Goal: Task Accomplishment & Management: Manage account settings

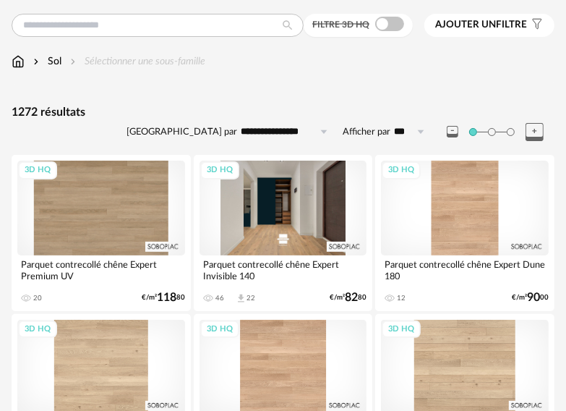
scroll to position [145, 0]
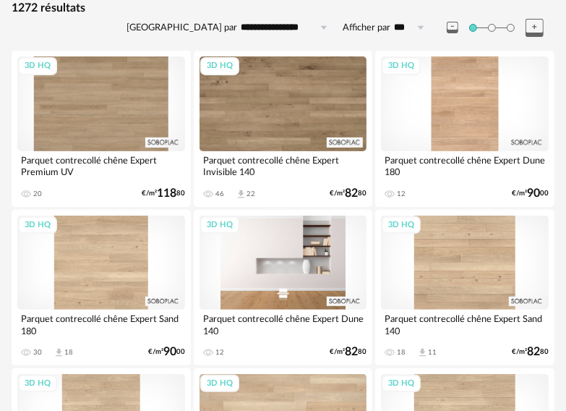
click at [279, 304] on div "3D HQ" at bounding box center [284, 263] width 168 height 94
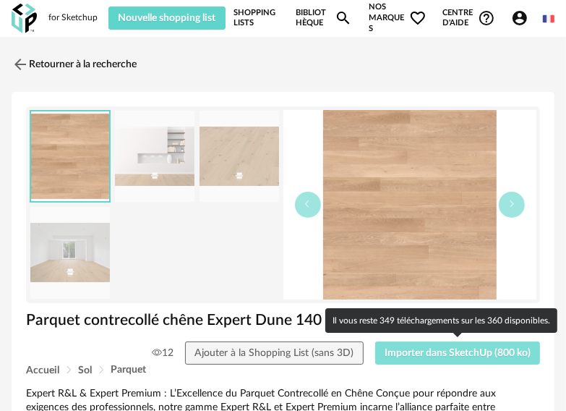
click at [412, 353] on span "Importer dans SketchUp (800 ko)" at bounding box center [458, 353] width 146 height 10
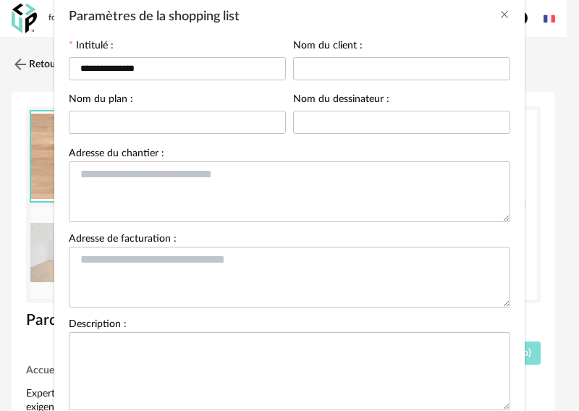
scroll to position [165, 0]
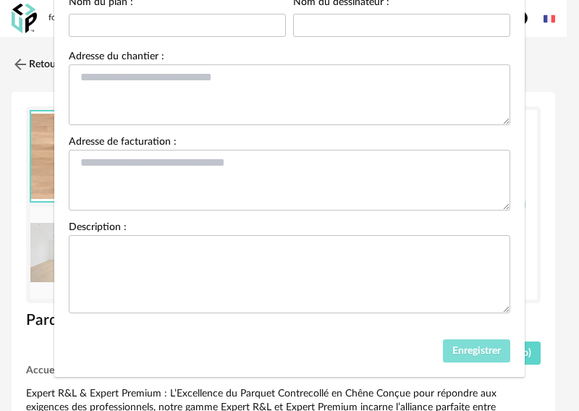
click at [452, 346] on span "Enregistrer" at bounding box center [476, 351] width 48 height 10
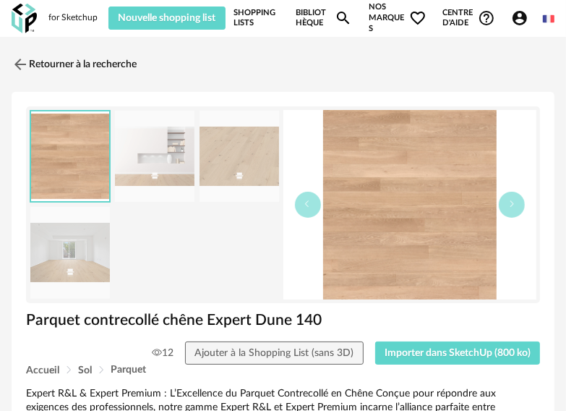
click at [254, 18] on link "Shopping Lists" at bounding box center [257, 18] width 46 height 32
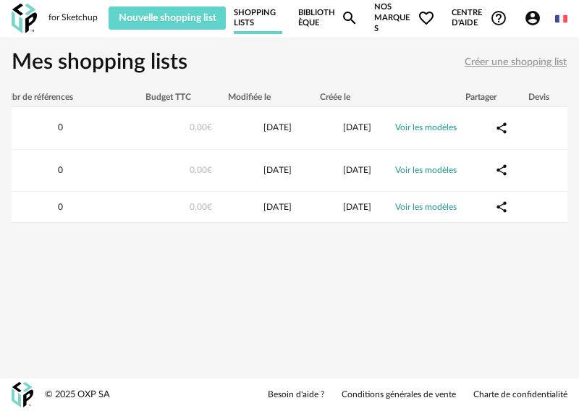
scroll to position [0, 95]
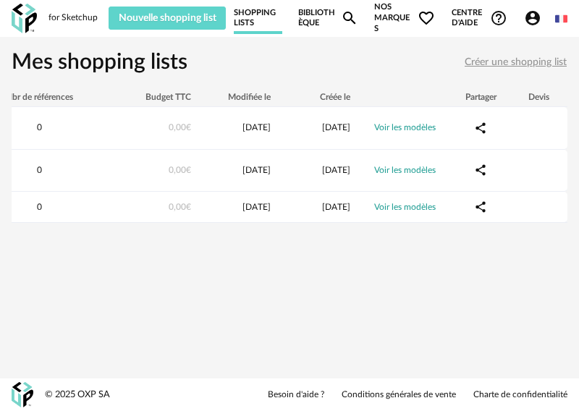
click at [318, 24] on link "Bibliothèque Magnify icon" at bounding box center [327, 18] width 59 height 32
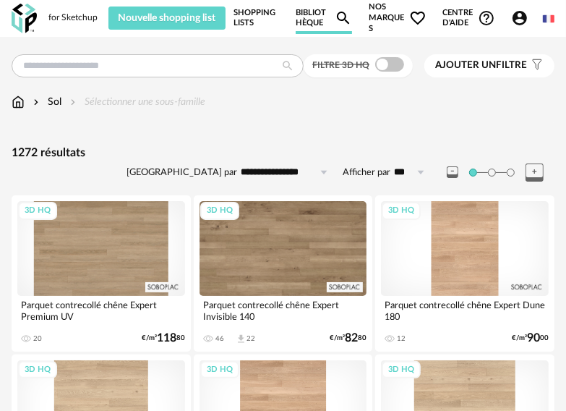
click at [256, 18] on link "Shopping Lists" at bounding box center [257, 18] width 46 height 32
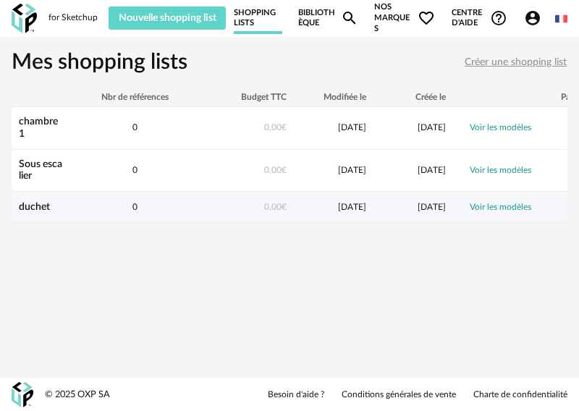
click at [41, 206] on link "duchet" at bounding box center [34, 207] width 31 height 10
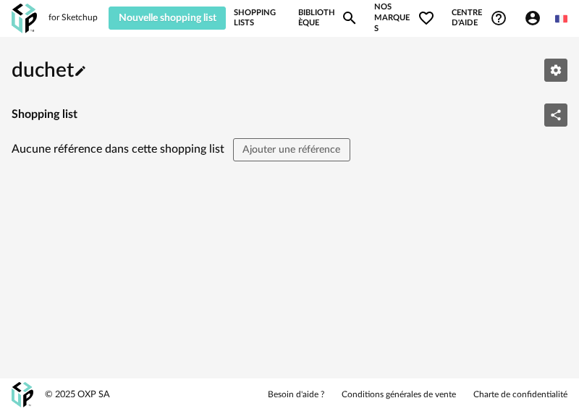
click at [260, 19] on link "Shopping Lists" at bounding box center [258, 18] width 48 height 32
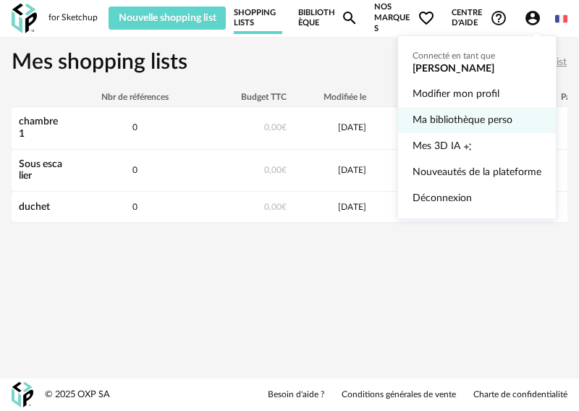
click at [483, 127] on link "Ma bibliothèque perso" at bounding box center [476, 120] width 129 height 26
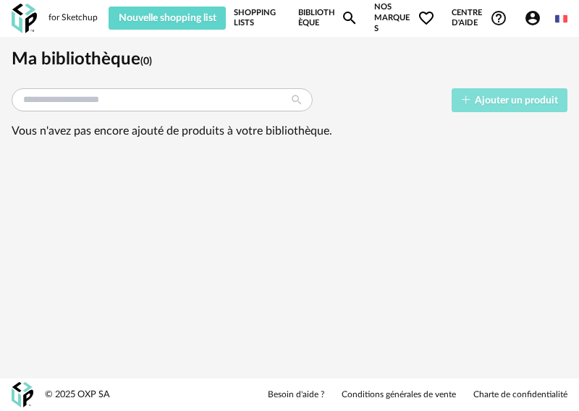
click at [494, 95] on span "Ajouter un produit" at bounding box center [515, 100] width 83 height 10
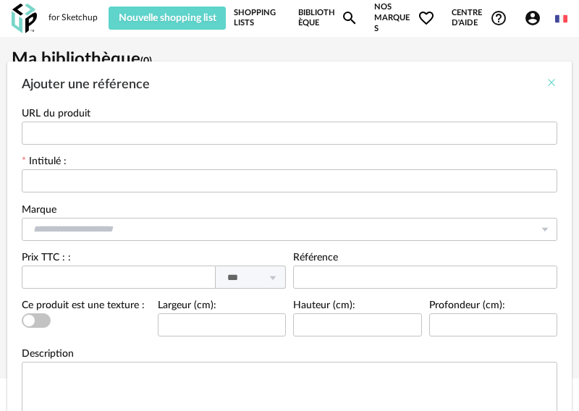
click at [545, 78] on icon "Close" at bounding box center [551, 83] width 12 height 12
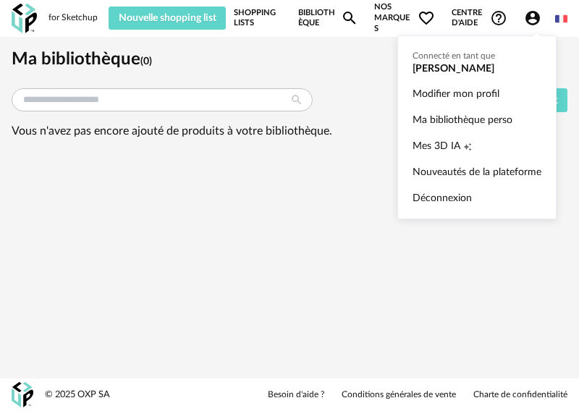
click at [531, 18] on icon "Account Circle icon" at bounding box center [532, 18] width 14 height 14
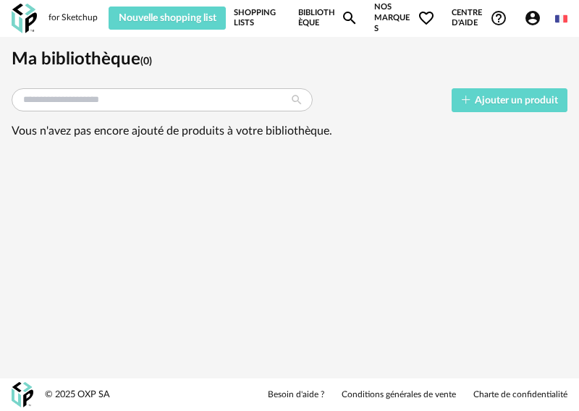
click at [244, 16] on link "Shopping Lists" at bounding box center [258, 18] width 48 height 32
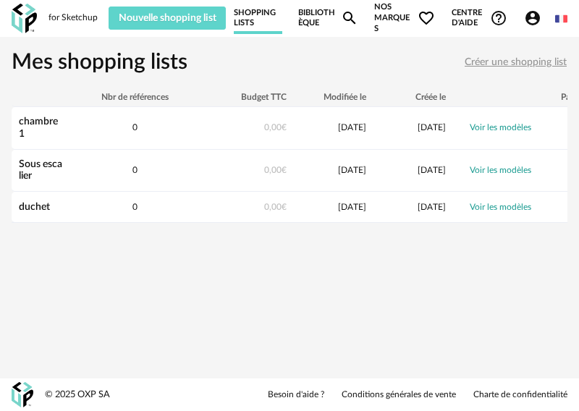
click at [487, 61] on span "Créer une shopping list" at bounding box center [515, 62] width 102 height 10
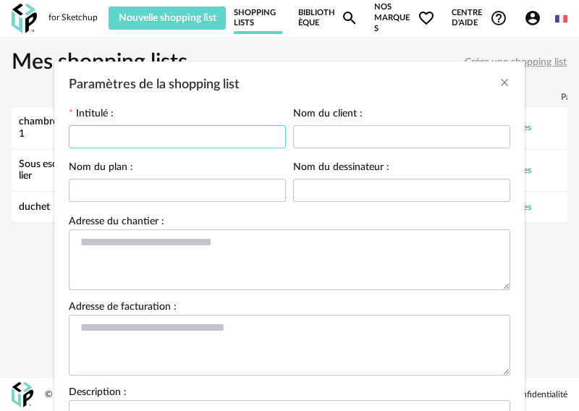
click at [176, 133] on input "Paramètres de la shopping list" at bounding box center [177, 136] width 217 height 23
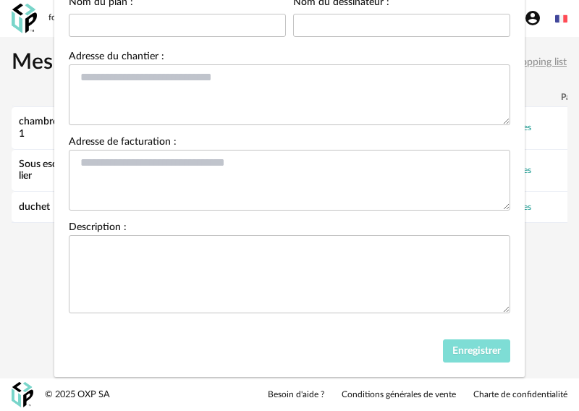
type input "*******"
click at [479, 346] on span "Enregistrer" at bounding box center [476, 351] width 48 height 10
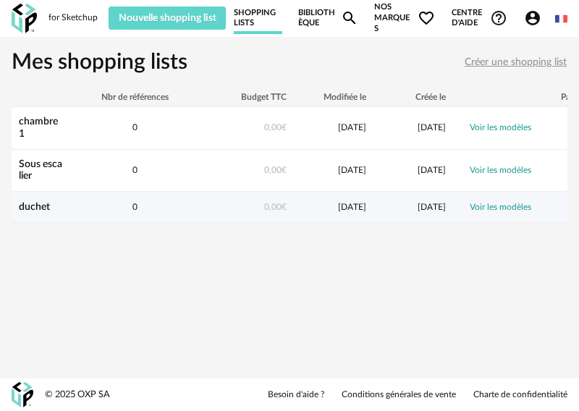
click at [35, 204] on link "duchet" at bounding box center [34, 207] width 31 height 10
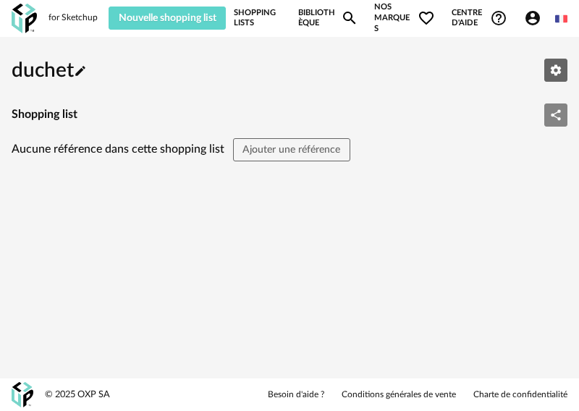
click at [555, 113] on icon "Share Variant icon" at bounding box center [555, 114] width 10 height 11
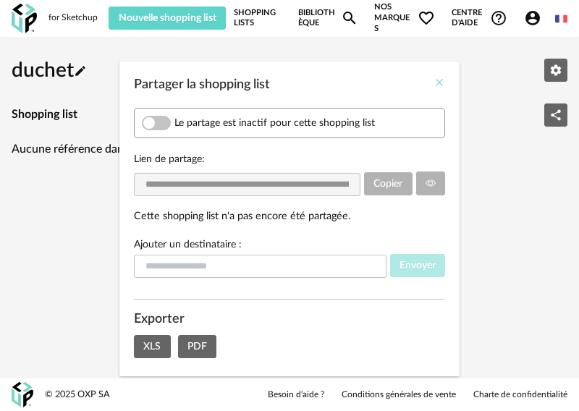
click at [433, 86] on icon "Close" at bounding box center [439, 83] width 12 height 12
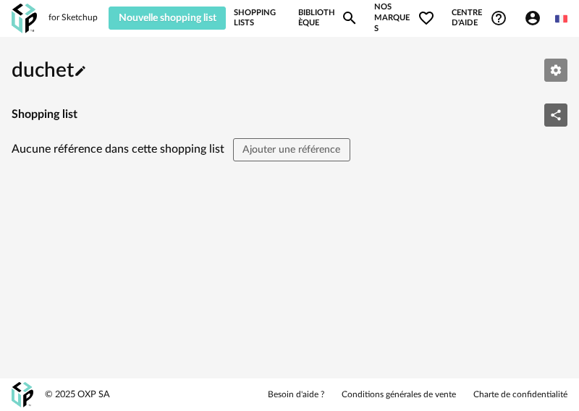
click at [556, 69] on icon "Editer les paramètres" at bounding box center [555, 70] width 13 height 13
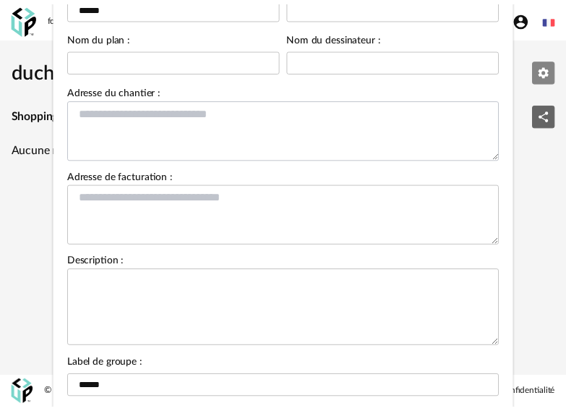
scroll to position [273, 0]
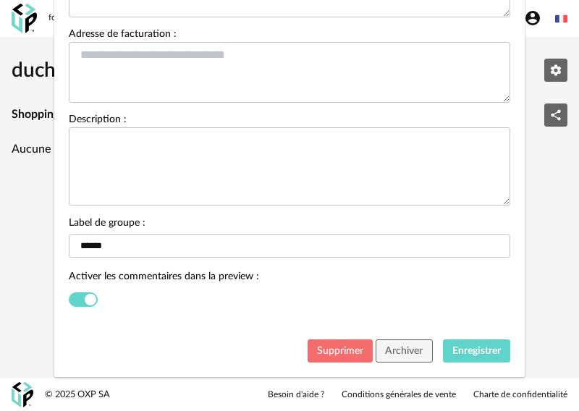
click at [346, 347] on span "Supprimer" at bounding box center [340, 351] width 46 height 10
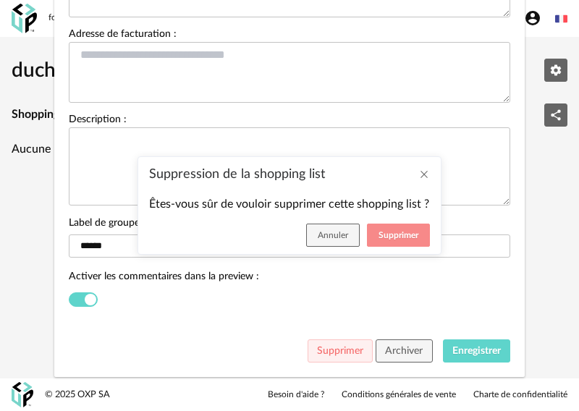
click at [388, 229] on button "Supprimer" at bounding box center [398, 234] width 63 height 23
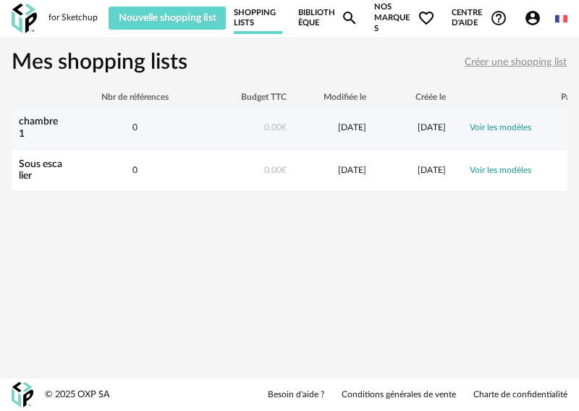
click at [284, 133] on div "0,00 €" at bounding box center [247, 128] width 94 height 12
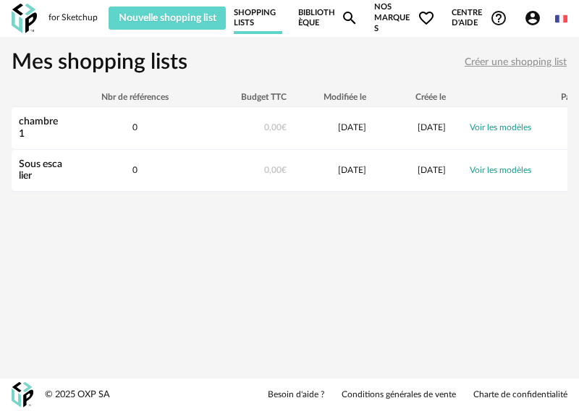
click at [300, 24] on link "Bibliothèque Magnify icon" at bounding box center [327, 18] width 59 height 32
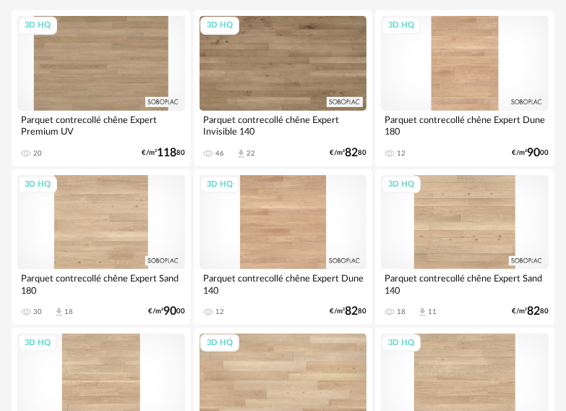
scroll to position [289, 0]
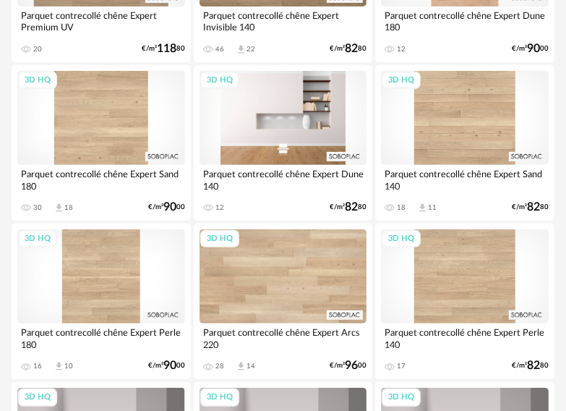
click at [282, 141] on div "3D HQ" at bounding box center [284, 118] width 168 height 94
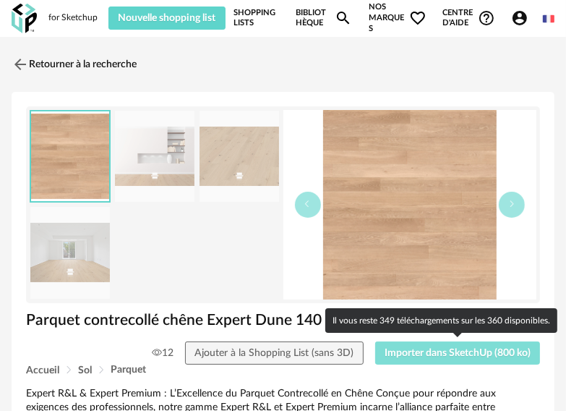
click at [429, 359] on button "Importer dans SketchUp (800 ko)" at bounding box center [458, 352] width 166 height 23
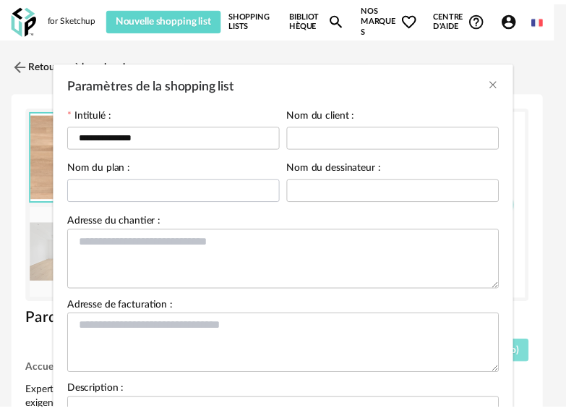
scroll to position [165, 0]
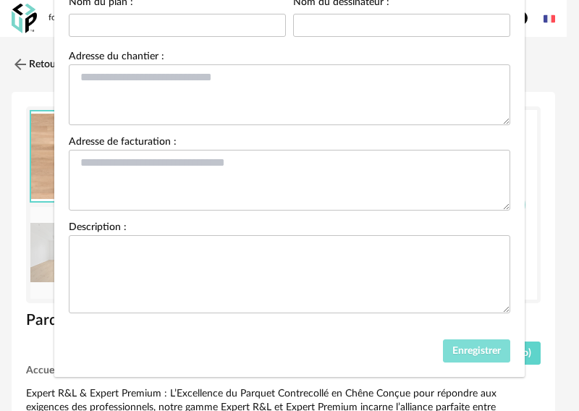
click at [454, 339] on button "Enregistrer" at bounding box center [477, 350] width 68 height 23
